Goal: Task Accomplishment & Management: Use online tool/utility

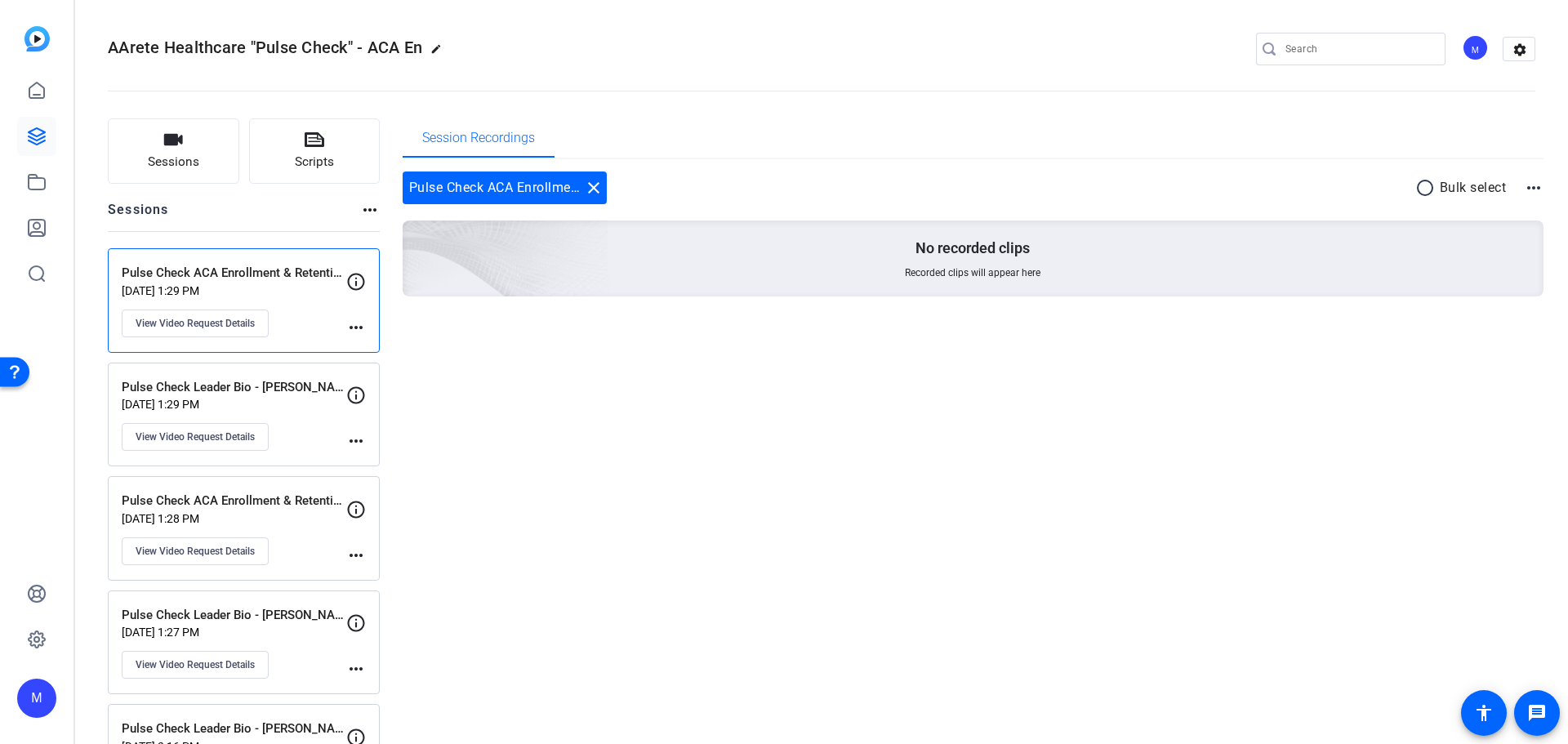
click at [285, 619] on p "Pulse Check Leader Bio - [PERSON_NAME]" at bounding box center [234, 615] width 224 height 19
click at [360, 671] on mat-icon "more_horiz" at bounding box center [355, 668] width 20 height 20
click at [182, 663] on div at bounding box center [784, 372] width 1568 height 744
click at [146, 663] on span "View Video Request Details" at bounding box center [195, 665] width 120 height 13
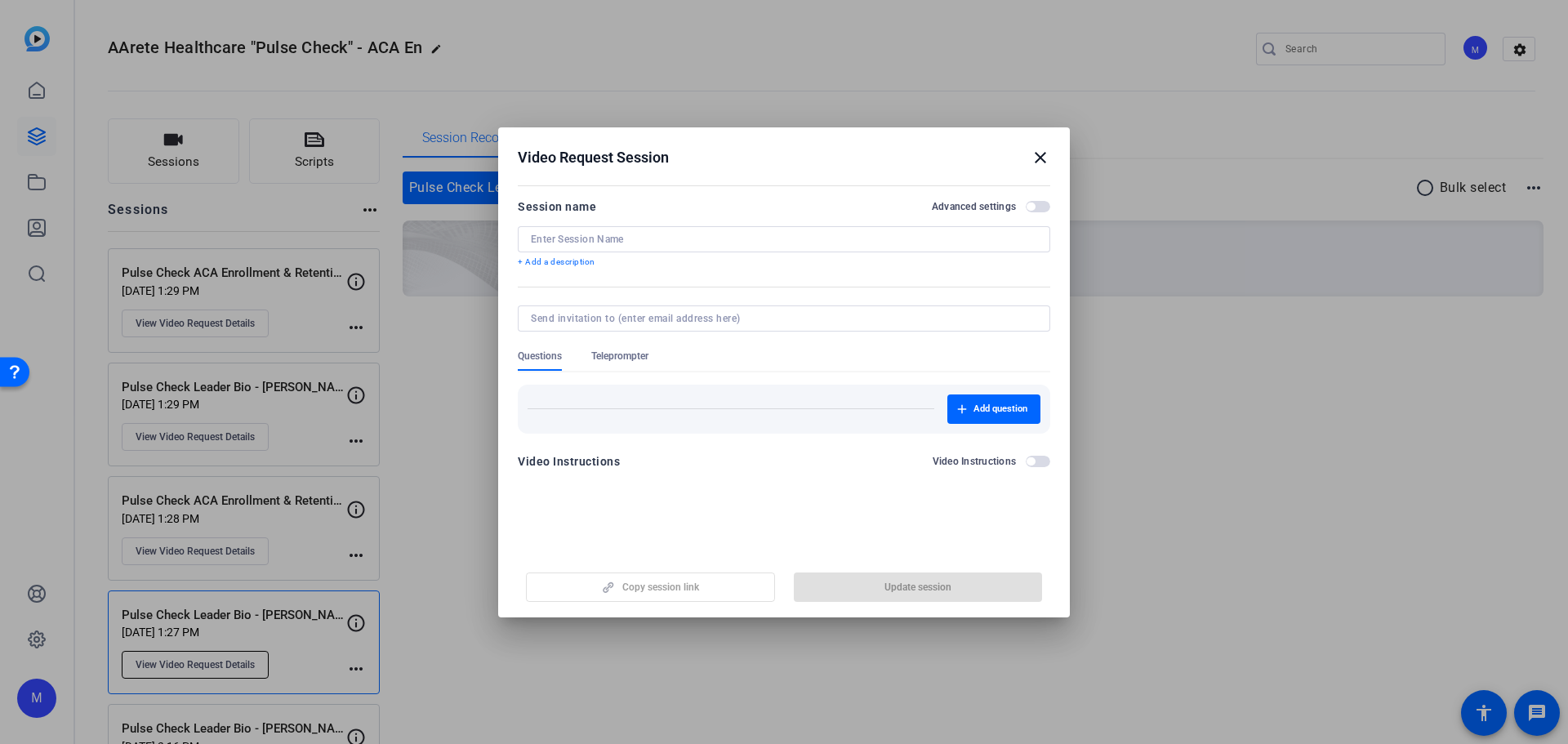
type input "Pulse Check Leader Bio - [PERSON_NAME]"
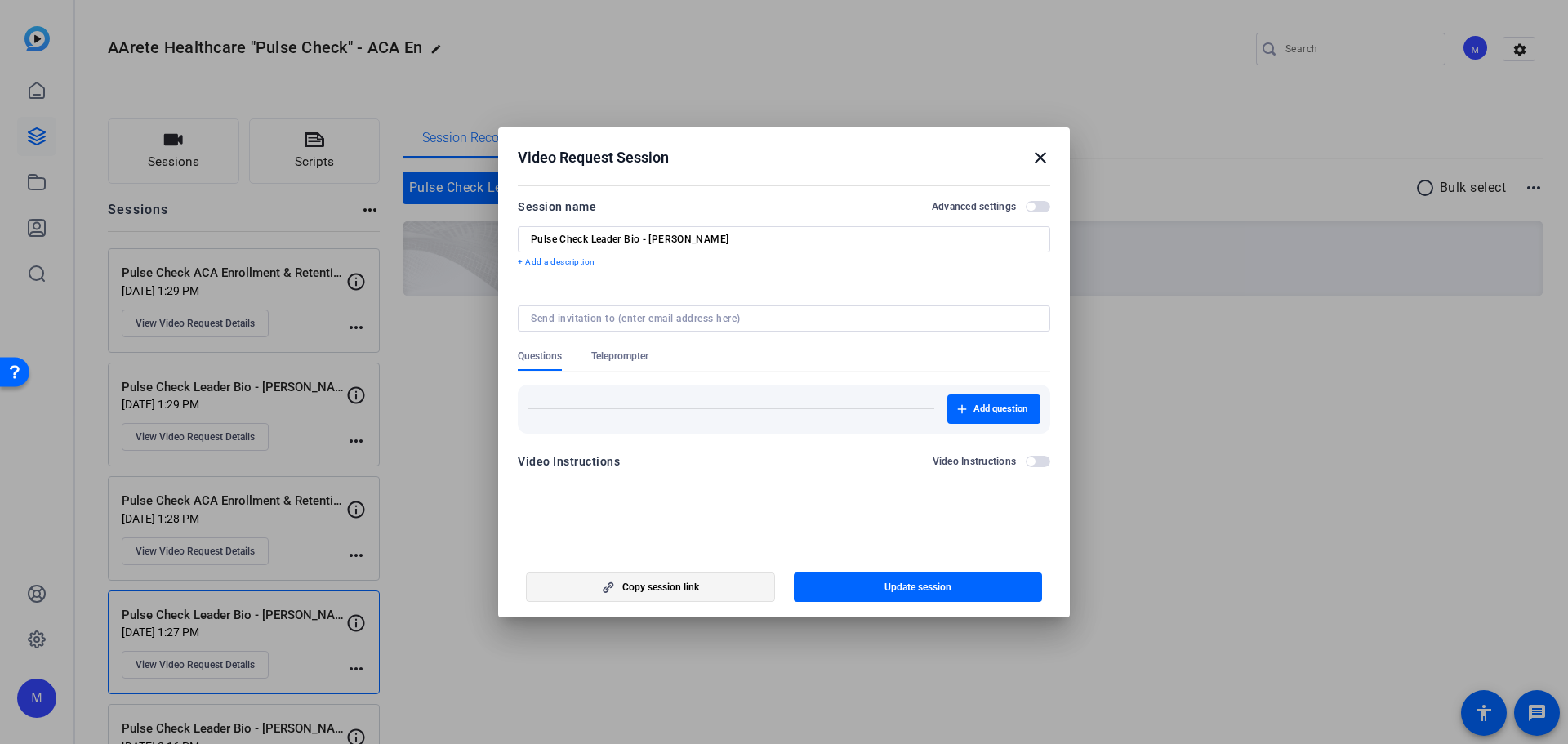
click at [637, 589] on span "Copy session link" at bounding box center [660, 587] width 76 height 13
click at [1034, 158] on mat-icon "close" at bounding box center [1040, 157] width 20 height 20
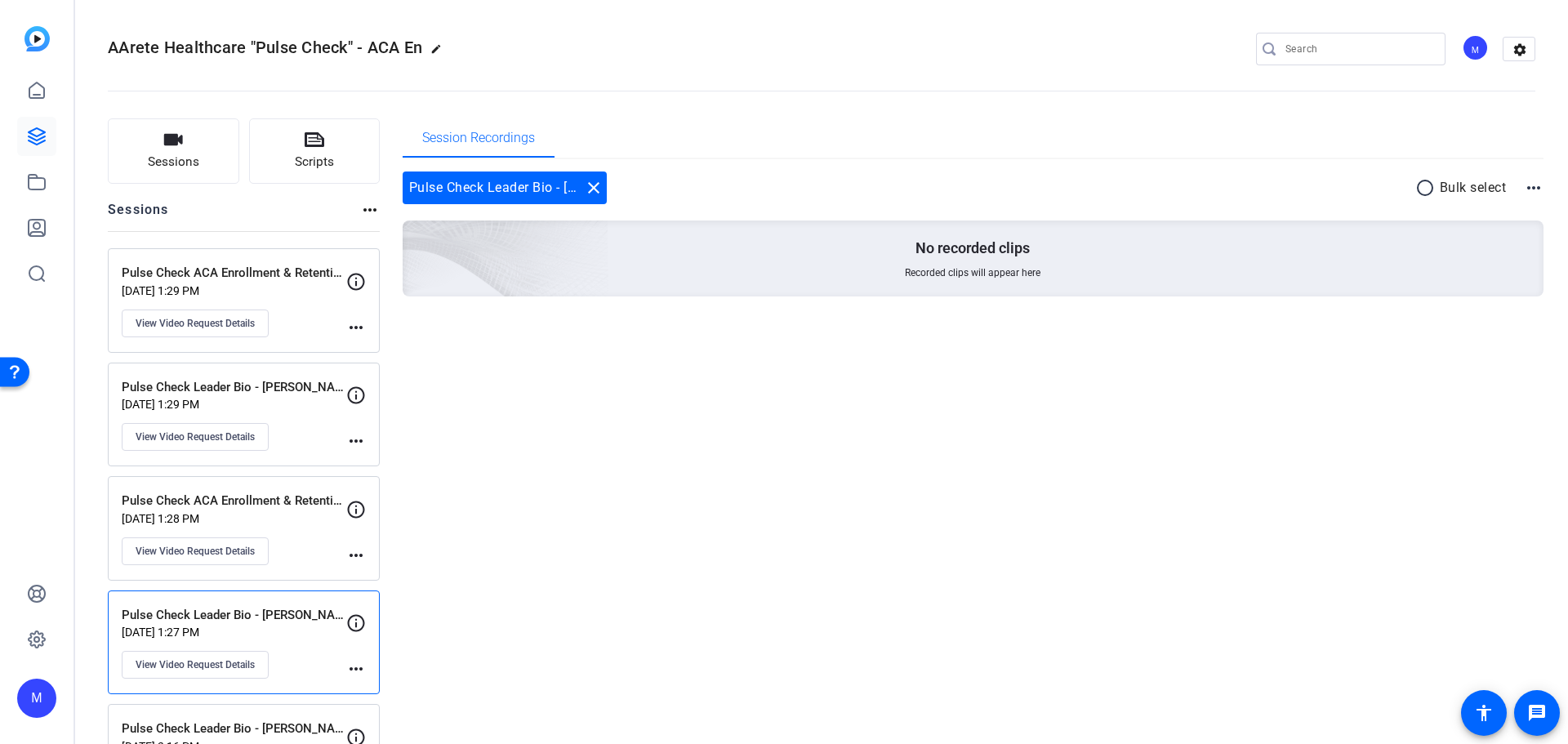
click at [278, 521] on p "[DATE] 1:28 PM" at bounding box center [234, 518] width 224 height 13
click at [208, 548] on span "View Video Request Details" at bounding box center [195, 551] width 120 height 13
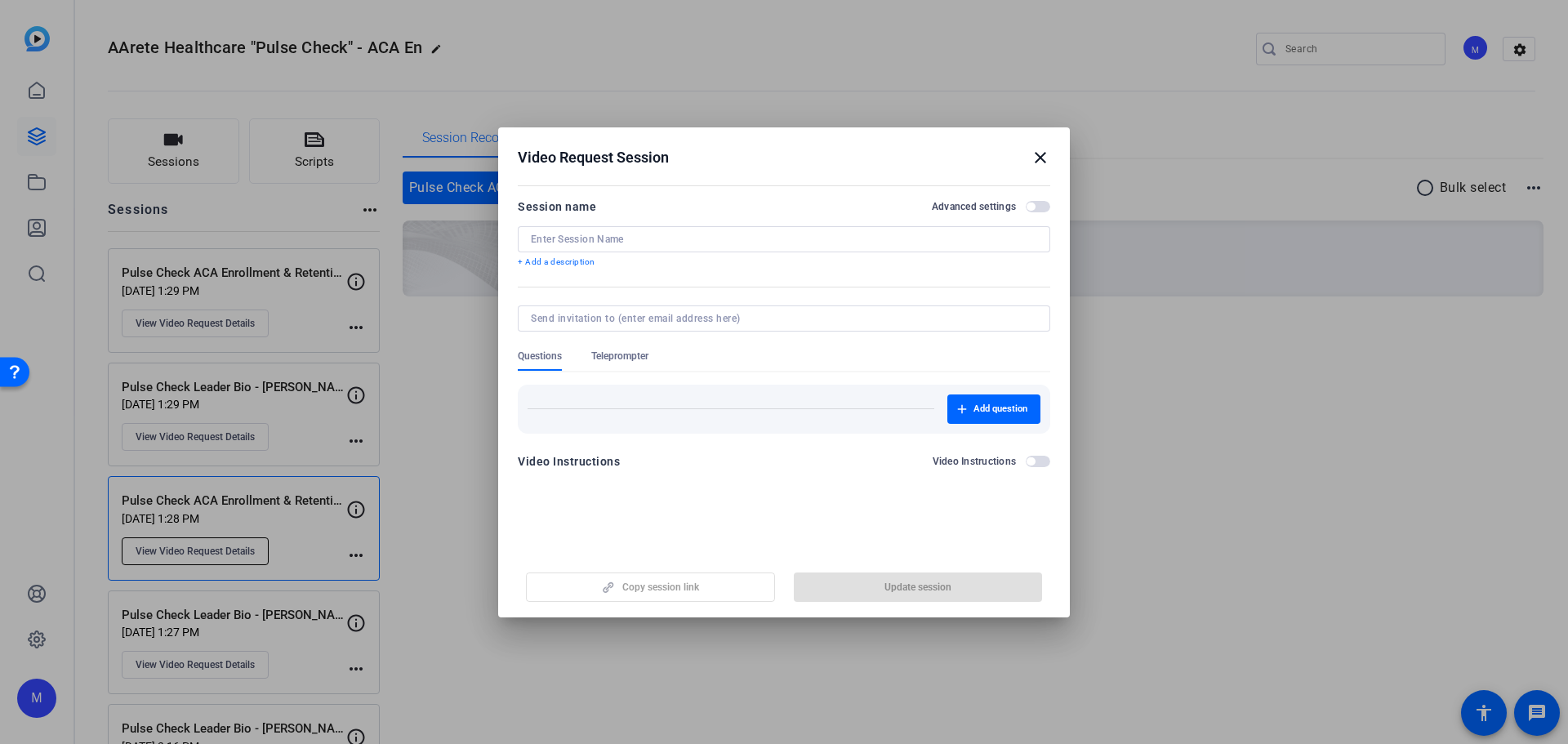
type input "Pulse Check ACA Enrollment & Retention - [PERSON_NAME]"
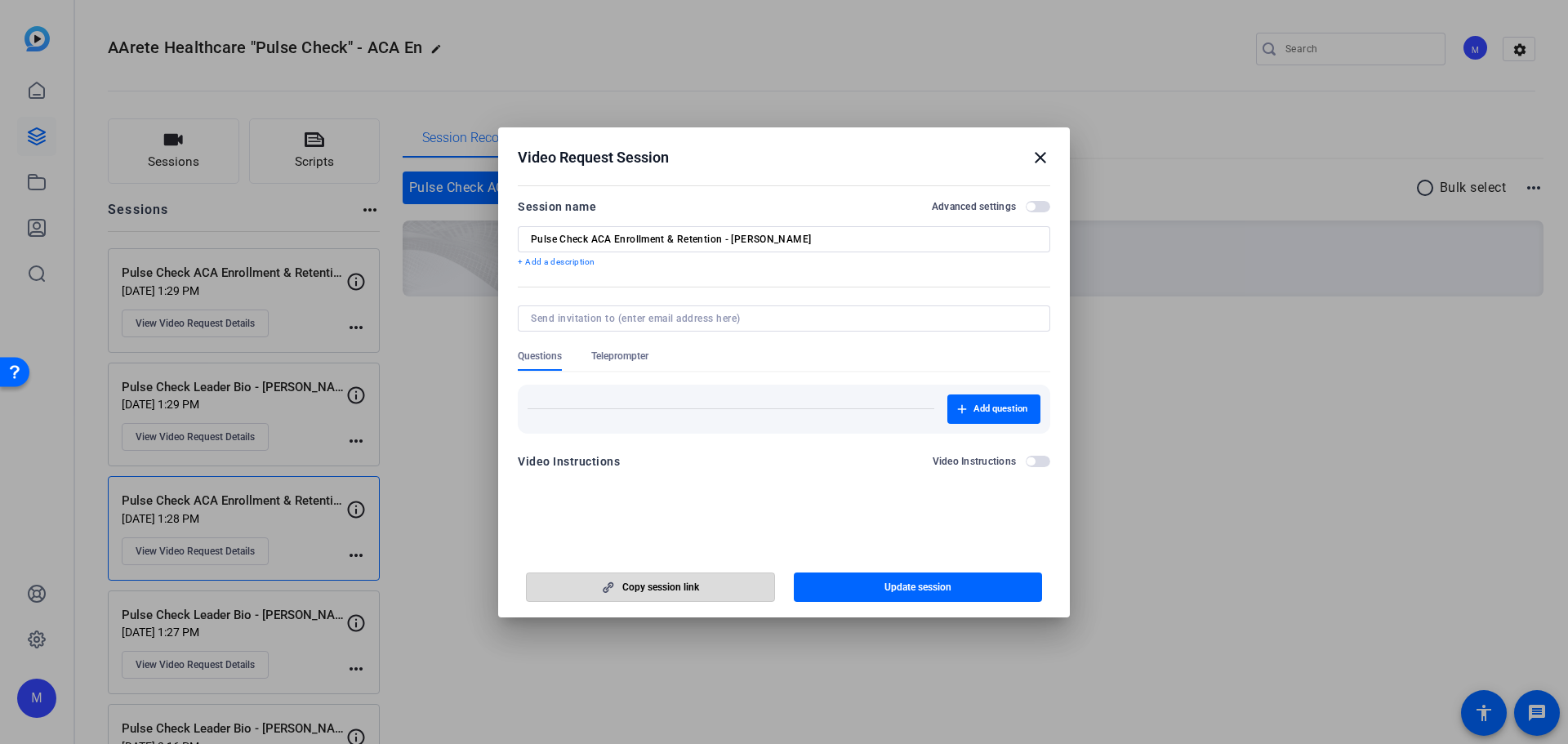
click at [687, 590] on span "Copy session link" at bounding box center [660, 587] width 76 height 13
